Goal: Task Accomplishment & Management: Use online tool/utility

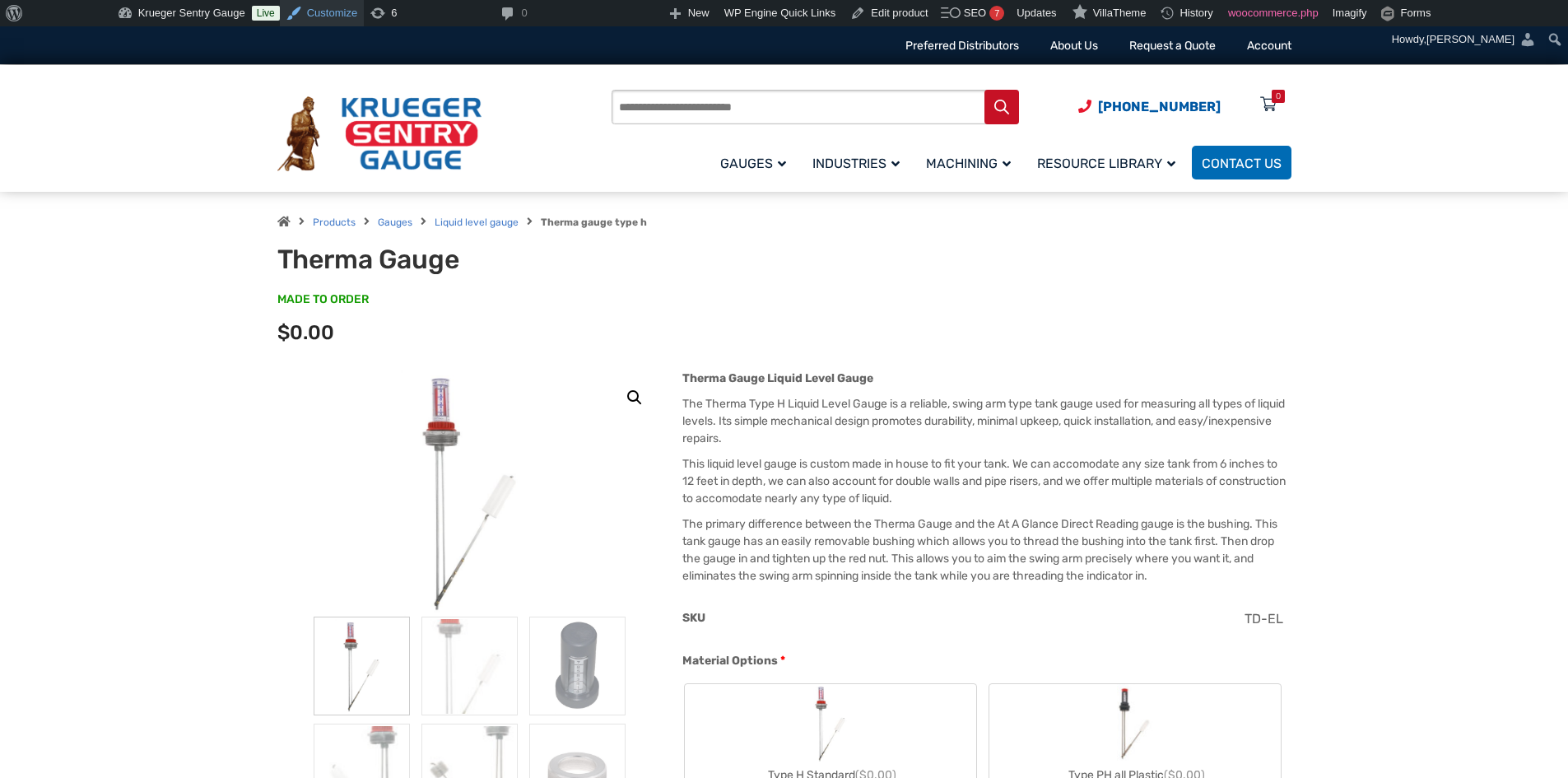
click at [319, 11] on link "Customize" at bounding box center [322, 13] width 84 height 26
